Goal: Information Seeking & Learning: Learn about a topic

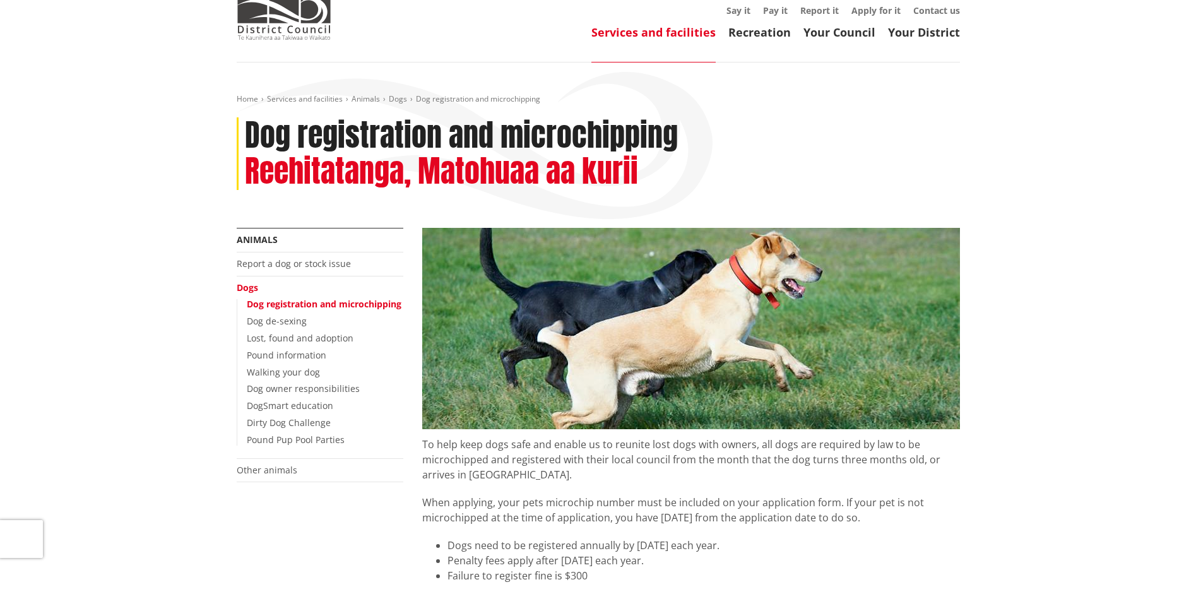
scroll to position [126, 0]
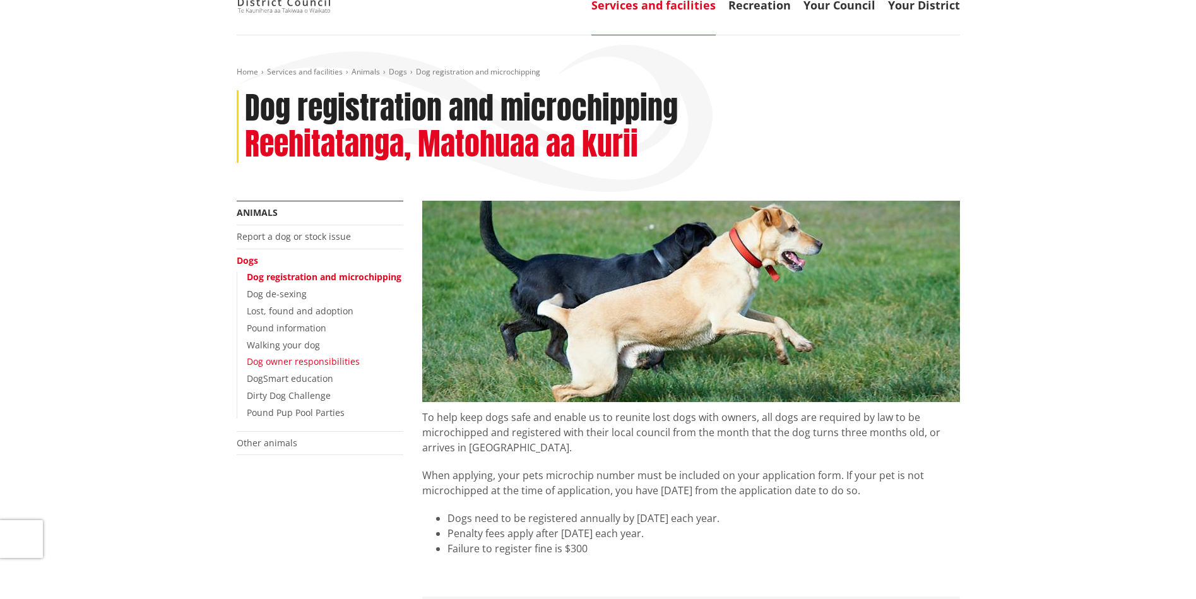
click at [303, 360] on link "Dog owner responsibilities" at bounding box center [303, 361] width 113 height 12
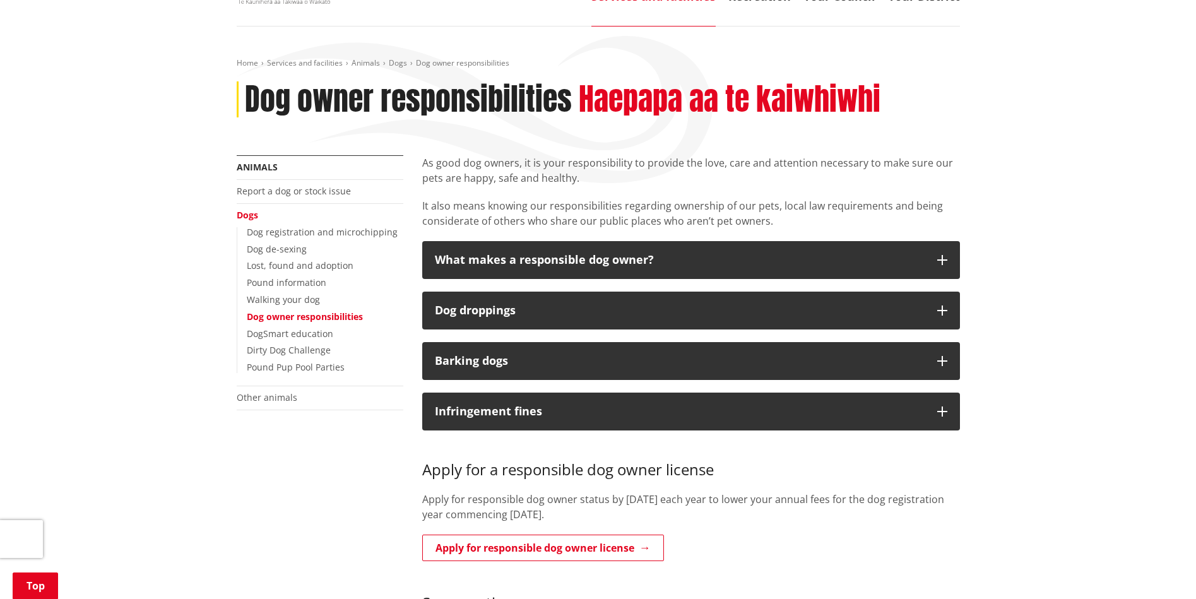
scroll to position [252, 0]
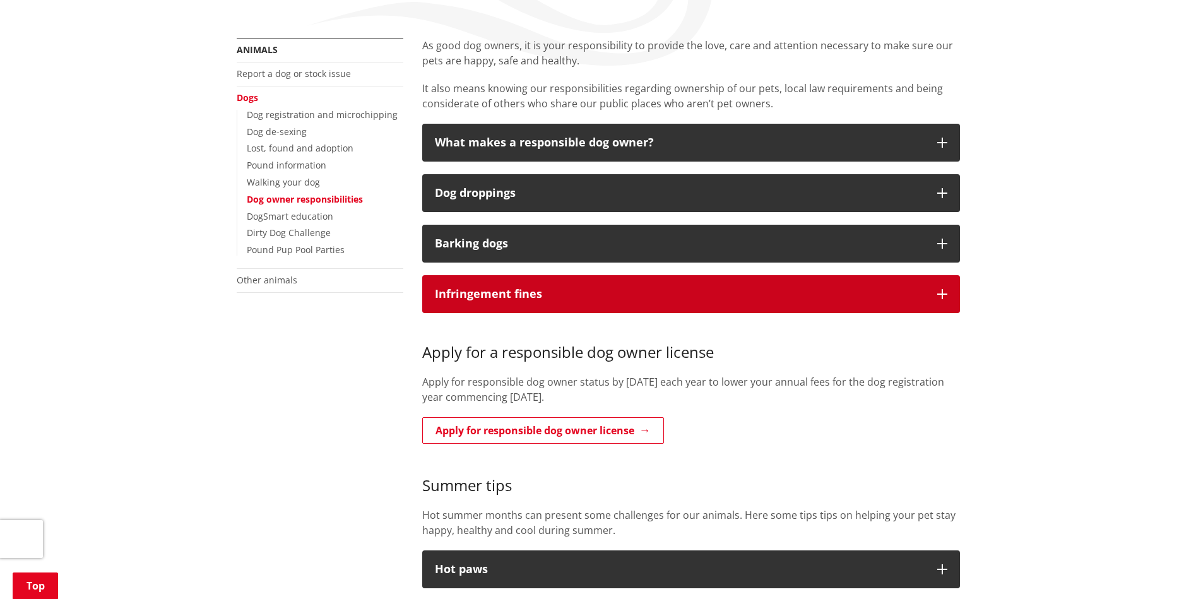
click at [568, 302] on button "Infringement fines" at bounding box center [691, 294] width 538 height 38
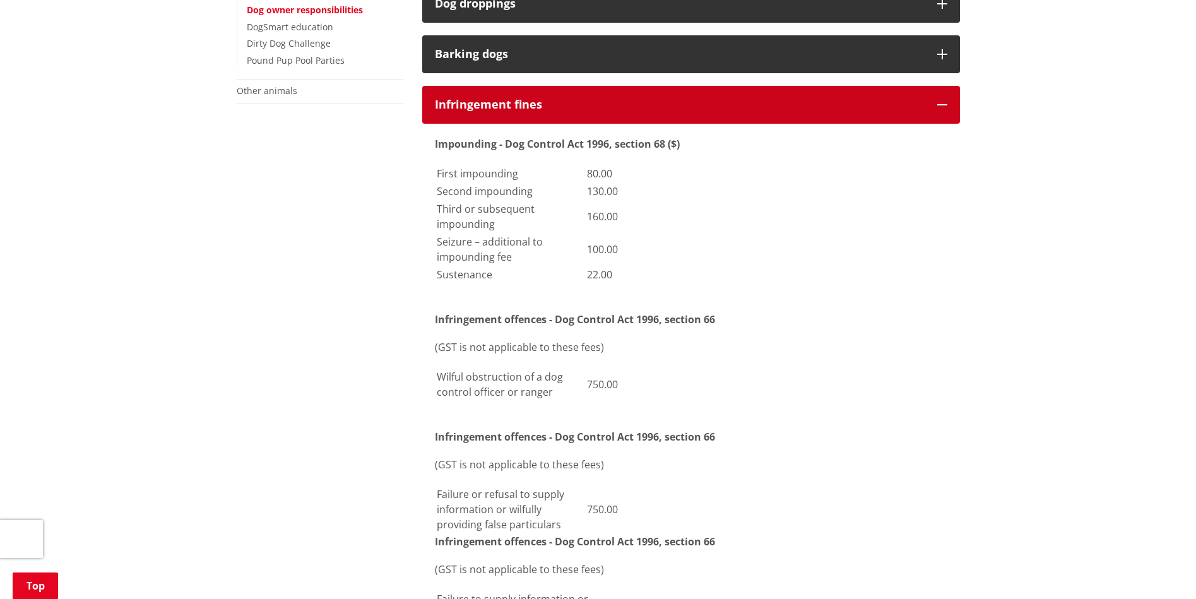
scroll to position [505, 0]
